Goal: Task Accomplishment & Management: Use online tool/utility

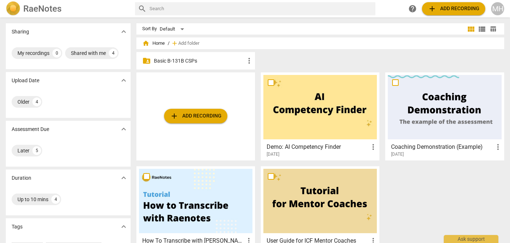
click at [177, 61] on p "Basic B-131B CSPs" at bounding box center [199, 61] width 91 height 8
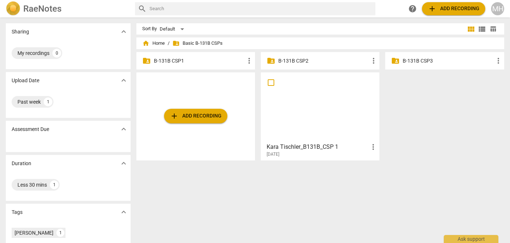
click at [177, 61] on p "B-131B CSP1" at bounding box center [199, 61] width 91 height 8
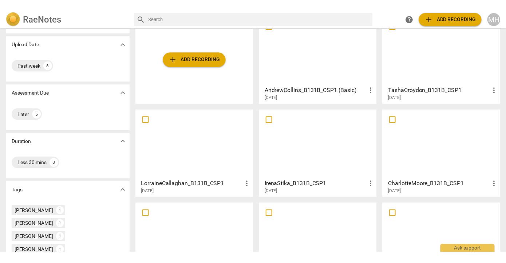
scroll to position [111, 0]
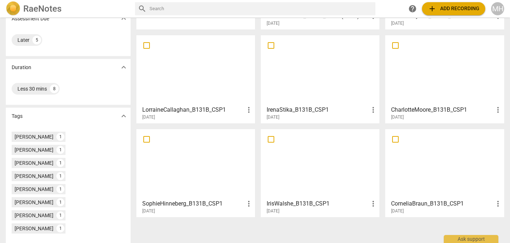
click at [333, 172] on div at bounding box center [321, 164] width 114 height 64
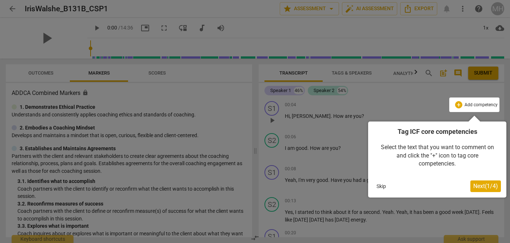
click at [383, 185] on button "Skip" at bounding box center [381, 186] width 15 height 11
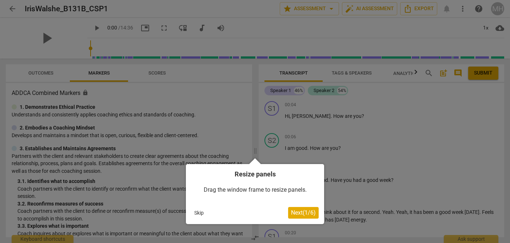
click at [197, 211] on button "Skip" at bounding box center [198, 212] width 15 height 11
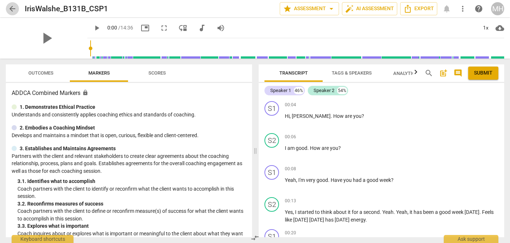
click at [11, 7] on span "arrow_back" at bounding box center [12, 8] width 9 height 9
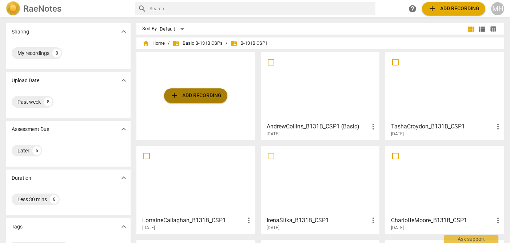
click at [198, 94] on span "add Add recording" at bounding box center [196, 95] width 52 height 9
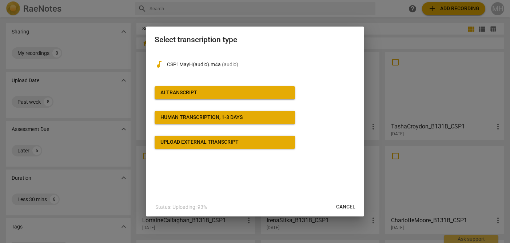
click at [190, 93] on div "AI Transcript" at bounding box center [179, 92] width 37 height 7
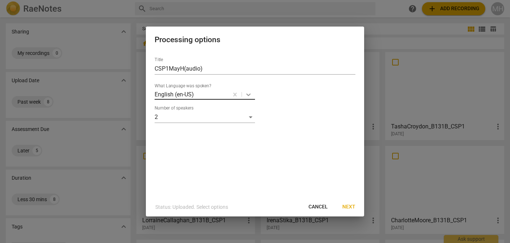
click at [247, 95] on icon at bounding box center [248, 94] width 7 height 7
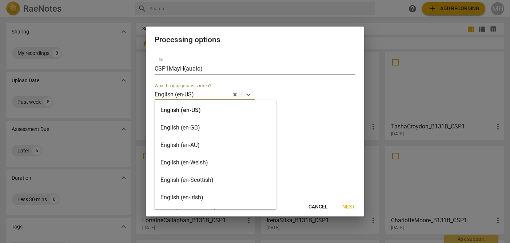
click at [214, 127] on div "English (en-GB)" at bounding box center [216, 127] width 122 height 17
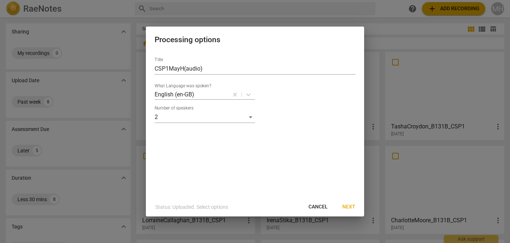
click at [222, 135] on div "Title CSP1MayH(audio) What Language was spoken? English (en-GB) Number of speak…" at bounding box center [255, 124] width 218 height 146
click at [220, 70] on input "CSP1MayH(audio)" at bounding box center [255, 69] width 201 height 12
type input "CSP1MayH(audio)"
click at [347, 207] on span "Next" at bounding box center [349, 206] width 13 height 7
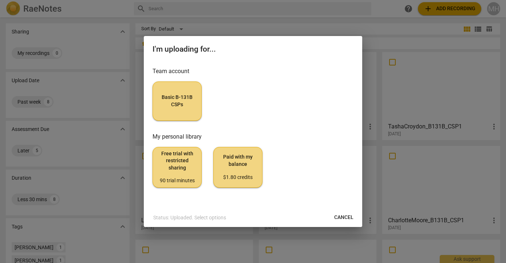
click at [176, 94] on span "Basic B-131B CSPs" at bounding box center [177, 101] width 37 height 14
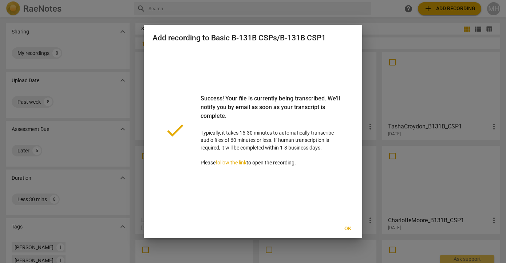
click at [242, 163] on link "follow the link" at bounding box center [231, 163] width 31 height 6
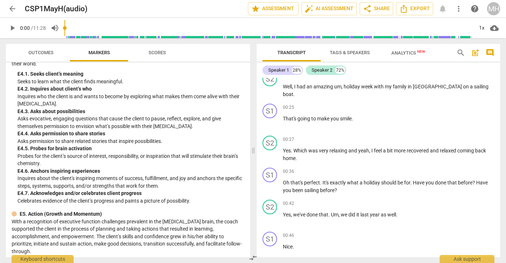
scroll to position [1767, 0]
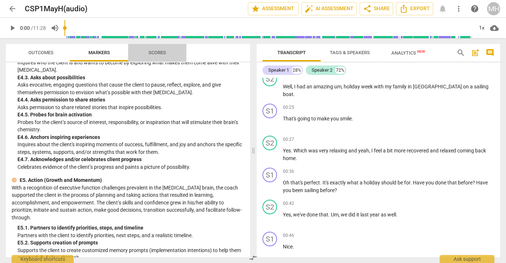
click at [157, 51] on span "Scores" at bounding box center [157, 52] width 17 height 5
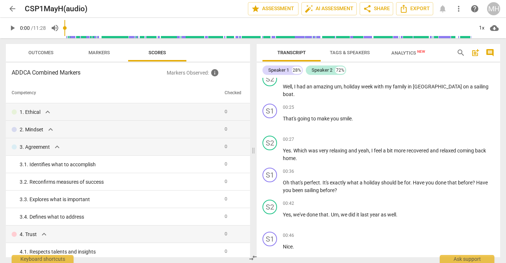
click at [34, 51] on span "Outcomes" at bounding box center [40, 52] width 25 height 5
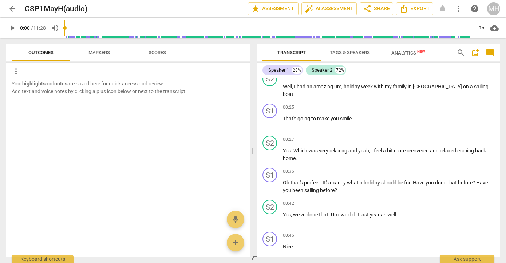
click at [96, 51] on span "Markers" at bounding box center [98, 52] width 21 height 5
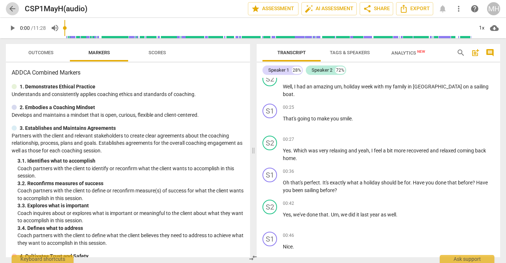
click at [12, 8] on span "arrow_back" at bounding box center [12, 8] width 9 height 9
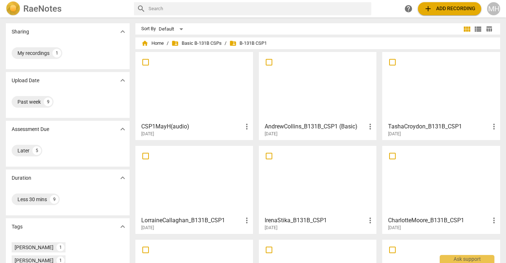
click at [246, 127] on span "more_vert" at bounding box center [246, 126] width 9 height 9
click at [223, 98] on div at bounding box center [253, 131] width 506 height 263
click at [155, 124] on h3 "CSP1MayH(audio)" at bounding box center [191, 126] width 101 height 9
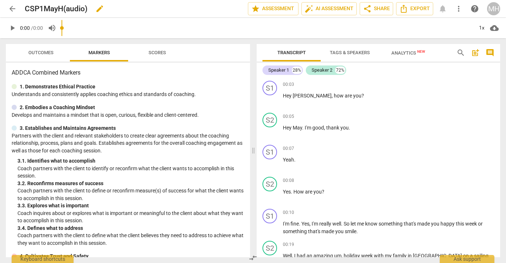
click at [99, 9] on span "edit" at bounding box center [99, 8] width 9 height 9
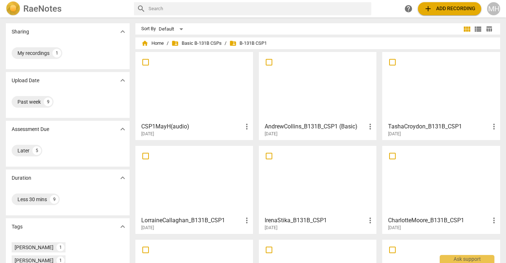
click at [178, 125] on h3 "CSP1MayH(audio)" at bounding box center [191, 126] width 101 height 9
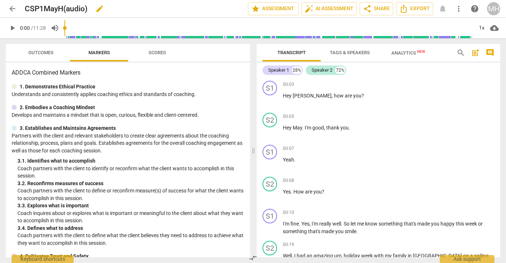
click at [97, 10] on span "edit" at bounding box center [99, 8] width 9 height 9
drag, startPoint x: 92, startPoint y: 7, endPoint x: 18, endPoint y: 8, distance: 73.6
click at [18, 8] on div "arrow_back CSP1MayH(audio) done clear star Assessment auto_fix_high AI Assessme…" at bounding box center [253, 9] width 494 height 14
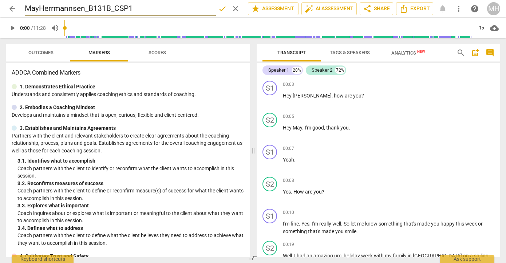
type input "MayHerrmannsen_B131B_CSP1"
click at [221, 8] on span "done" at bounding box center [222, 8] width 9 height 9
click at [11, 7] on span "arrow_back" at bounding box center [12, 8] width 9 height 9
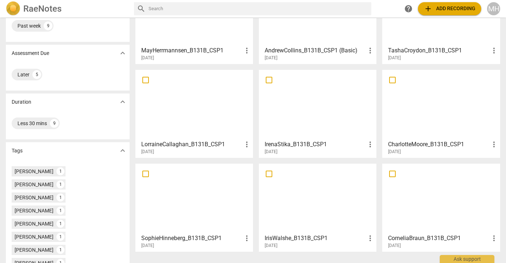
scroll to position [104, 0]
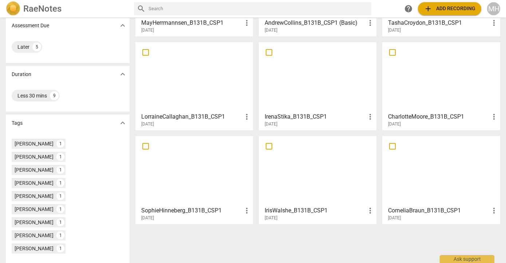
click at [429, 80] on div at bounding box center [441, 77] width 112 height 64
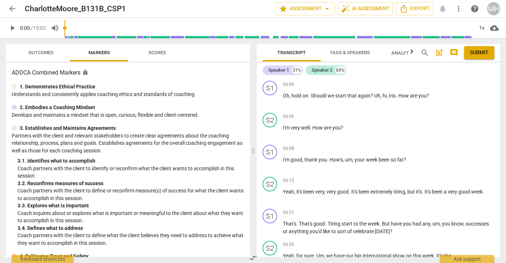
click at [159, 50] on span "Scores" at bounding box center [157, 52] width 17 height 5
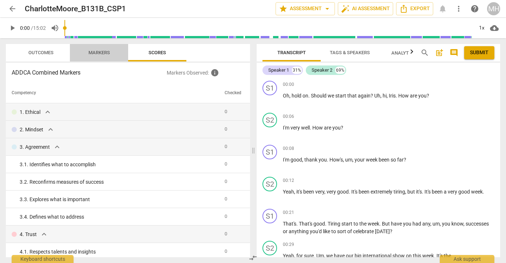
click at [103, 52] on span "Markers" at bounding box center [98, 52] width 21 height 5
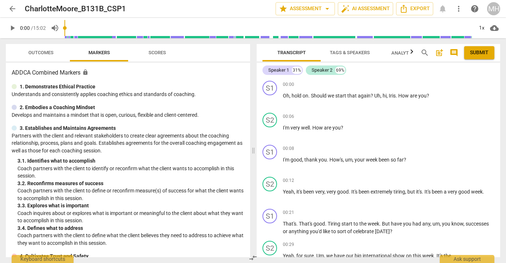
click at [12, 28] on span "play_arrow" at bounding box center [12, 28] width 9 height 9
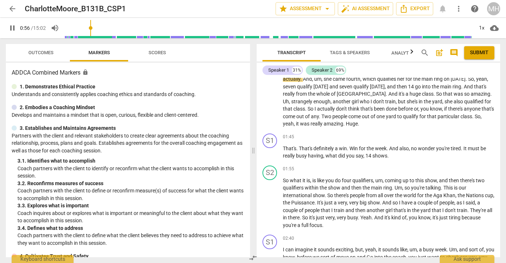
scroll to position [209, 0]
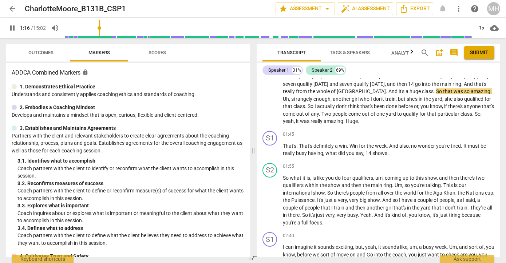
click at [5, 28] on div "pause 1:16 / 15:02 volume_up 1x cloud_download" at bounding box center [253, 28] width 506 height 20
click at [15, 25] on span "pause" at bounding box center [12, 28] width 9 height 9
type input "77"
